Goal: Navigation & Orientation: Understand site structure

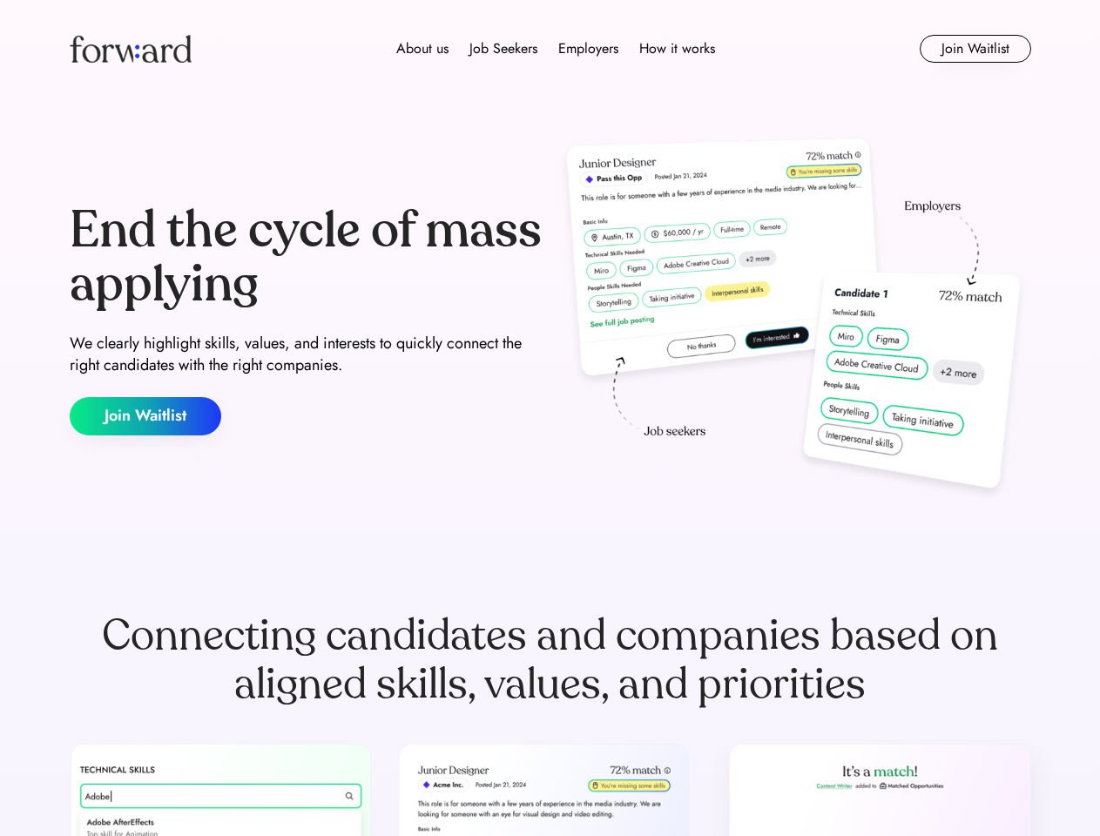
click at [550, 418] on div "End the cycle of mass applying We clearly highlight skills, values, and interes…" at bounding box center [551, 319] width 962 height 375
click at [551, 49] on div "About us Job Seekers Employers How it works" at bounding box center [556, 48] width 686 height 21
click at [131, 49] on img at bounding box center [131, 49] width 122 height 28
click at [556, 49] on div "About us Job Seekers Employers How it works" at bounding box center [556, 48] width 686 height 21
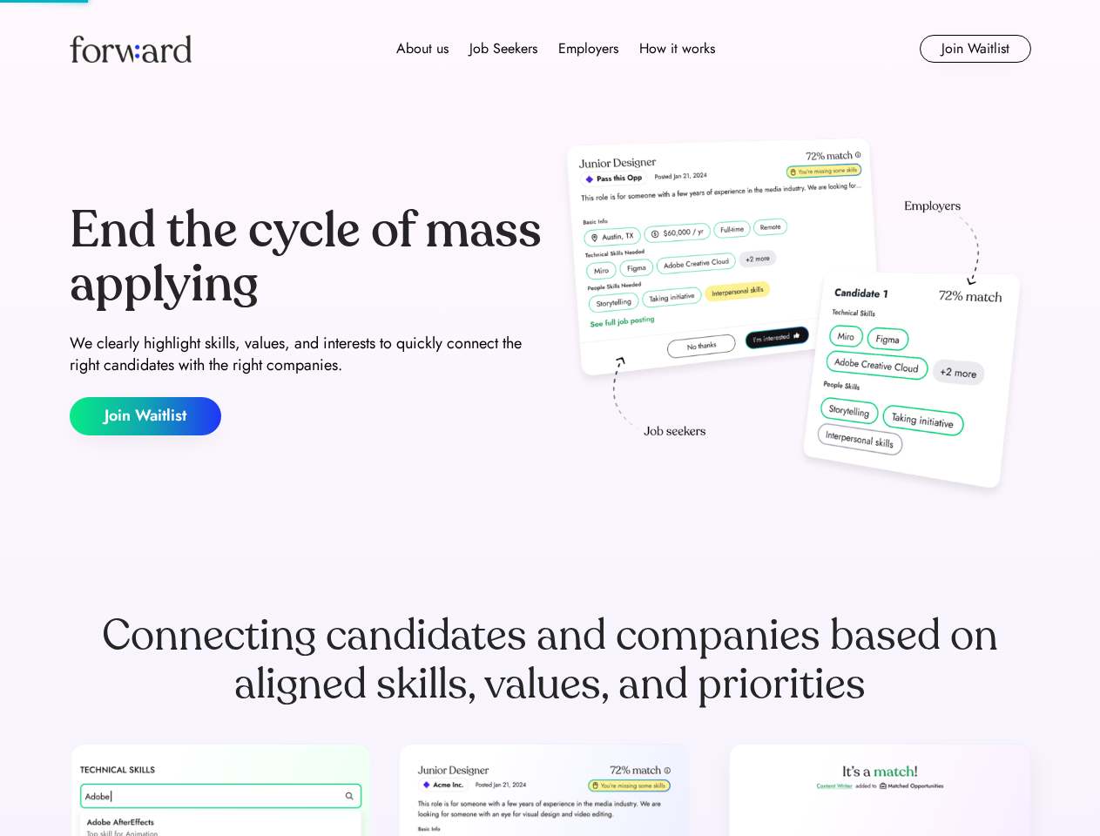
click at [422, 49] on div "About us" at bounding box center [422, 48] width 52 height 21
click at [503, 49] on div "Job Seekers" at bounding box center [504, 48] width 68 height 21
click at [588, 49] on div "Employers" at bounding box center [588, 48] width 60 height 21
click at [676, 49] on div "How it works" at bounding box center [677, 48] width 76 height 21
click at [975, 49] on button "Join Waitlist" at bounding box center [975, 49] width 111 height 28
